Goal: Task Accomplishment & Management: Manage account settings

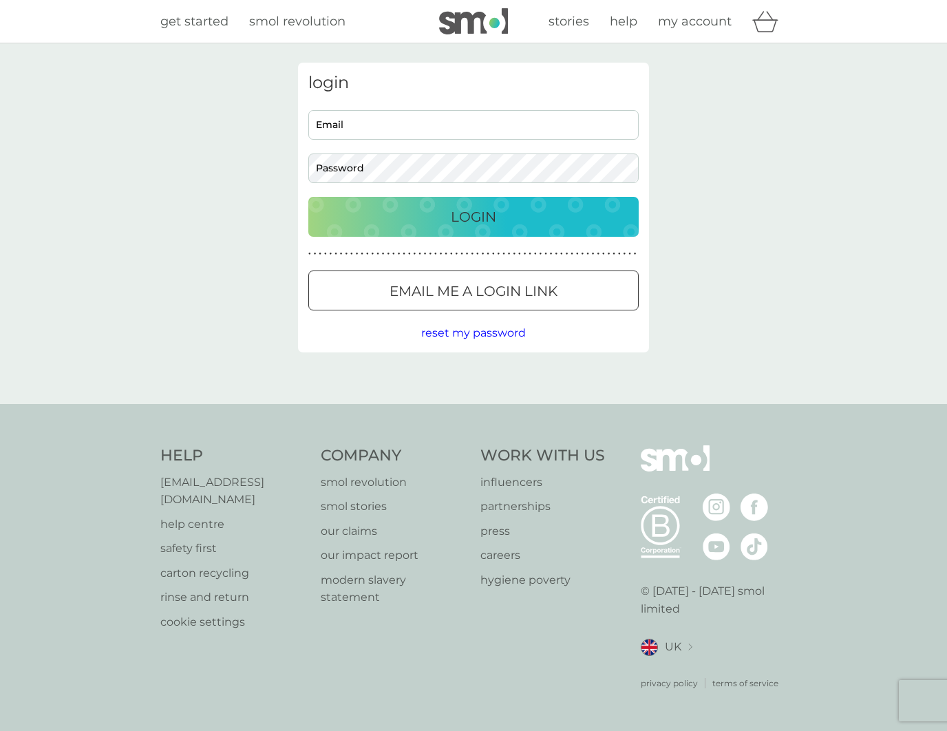
click at [161, 112] on div "login Email Password Login ● ● ● ● ● ● ● ● ● ● ● ● ● ● ● ● ● ● ● ● ● ● ● ● ● ● …" at bounding box center [473, 223] width 947 height 361
click at [282, 23] on span "smol revolution" at bounding box center [297, 21] width 96 height 15
click at [443, 120] on input "Email" at bounding box center [473, 125] width 330 height 30
type input "[PERSON_NAME][EMAIL_ADDRESS][DOMAIN_NAME]"
click at [308, 197] on button "Login" at bounding box center [473, 217] width 330 height 40
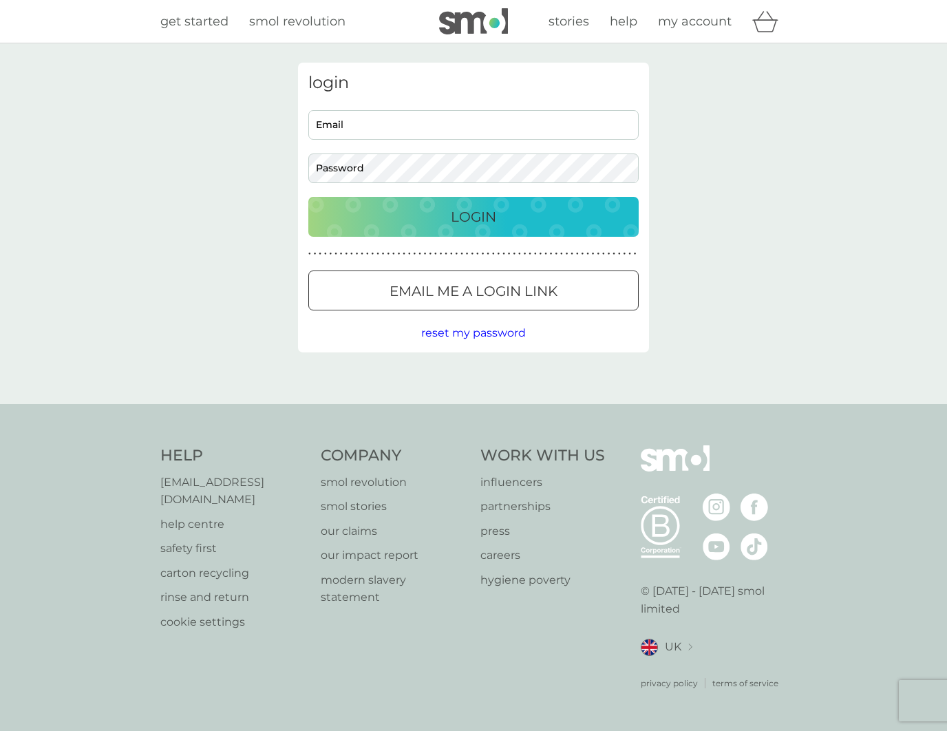
click at [372, 109] on div "login Email Password Login ● ● ● ● ● ● ● ● ● ● ● ● ● ● ● ● ● ● ● ● ● ● ● ● ● ● …" at bounding box center [473, 208] width 351 height 290
click at [357, 121] on input "Email" at bounding box center [473, 125] width 330 height 30
click at [255, 209] on div "login Email Password Login ● ● ● ● ● ● ● ● ● ● ● ● ● ● ● ● ● ● ● ● ● ● ● ● ● ● …" at bounding box center [473, 223] width 947 height 361
